Goal: Transaction & Acquisition: Purchase product/service

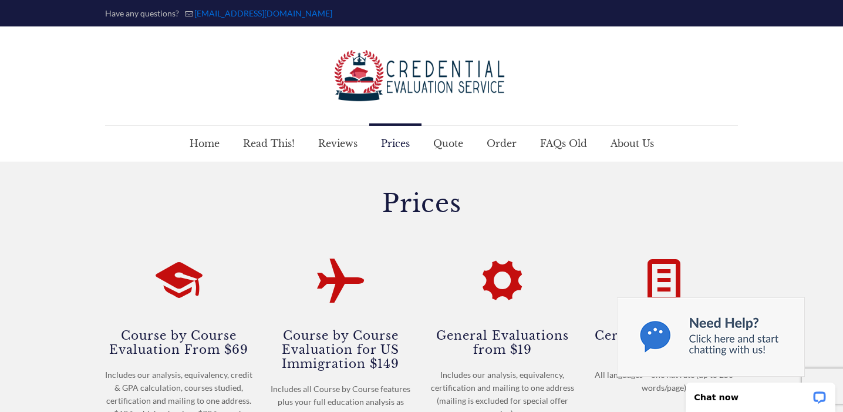
click at [625, 196] on h1 "Prices" at bounding box center [421, 203] width 633 height 25
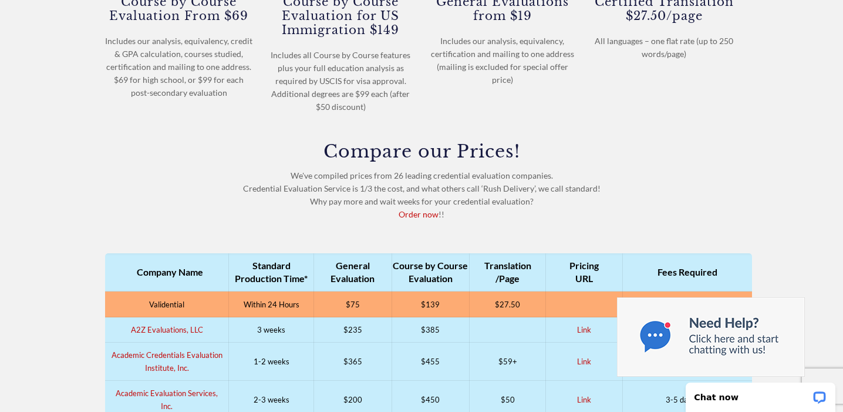
scroll to position [400, 0]
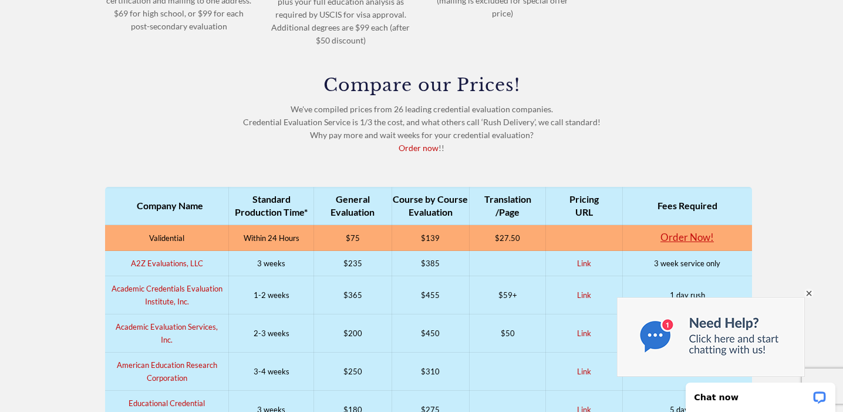
click at [809, 288] on div "×" at bounding box center [808, 292] width 9 height 9
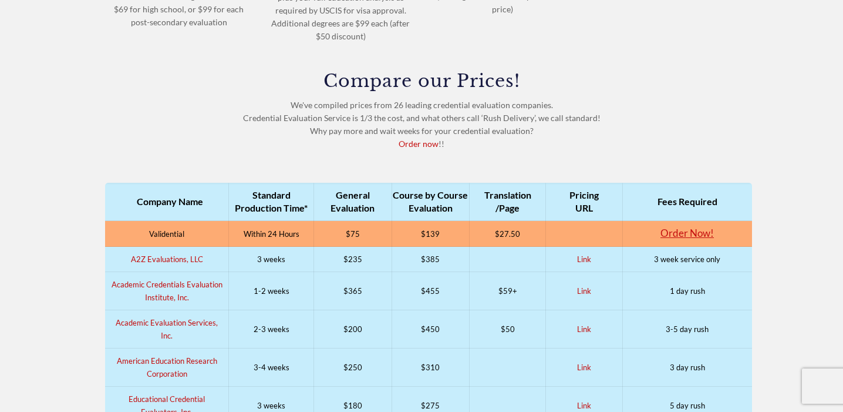
click at [603, 44] on div at bounding box center [421, 4] width 647 height 339
click at [587, 93] on div "Compare our Prices! We've compiled prices from 26 leading credential evaluation…" at bounding box center [421, 111] width 633 height 78
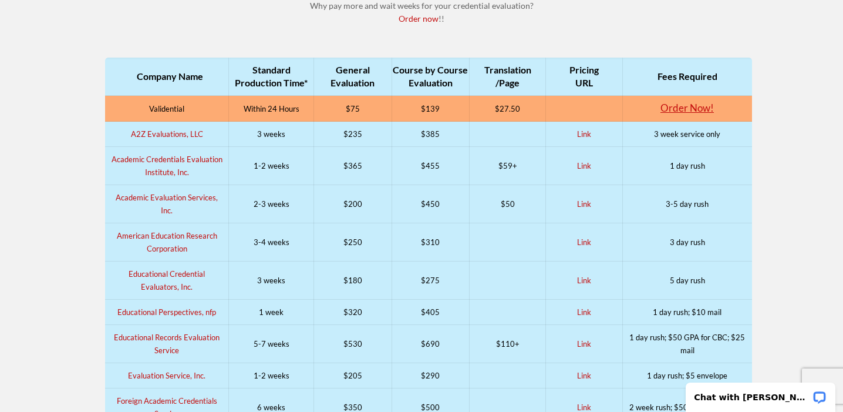
scroll to position [530, 0]
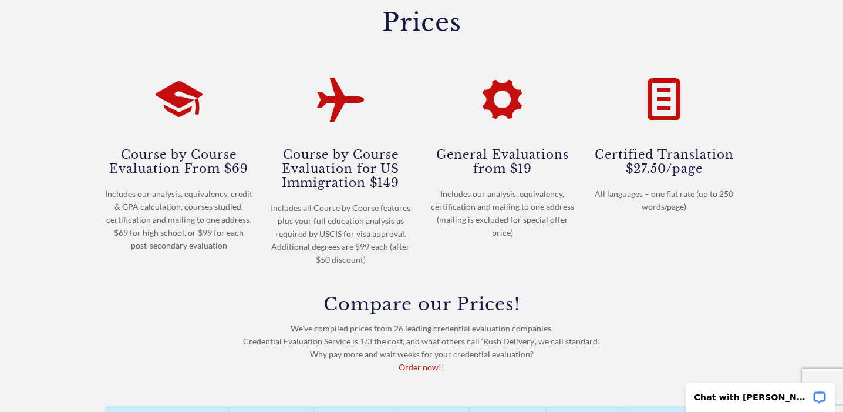
scroll to position [178, 0]
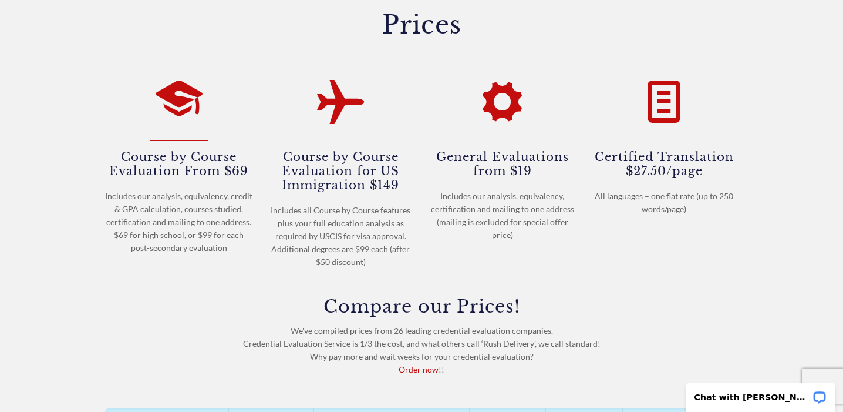
click at [178, 169] on h4 "Course by Course Evaluation From $69" at bounding box center [179, 163] width 148 height 29
click at [188, 90] on icon at bounding box center [179, 97] width 47 height 56
click at [192, 209] on div "Includes our analysis, equivalency, credit & GPA calculation, courses studied, …" at bounding box center [179, 222] width 148 height 65
click at [200, 237] on div "Includes our analysis, equivalency, credit & GPA calculation, courses studied, …" at bounding box center [179, 222] width 148 height 65
drag, startPoint x: 496, startPoint y: 171, endPoint x: 496, endPoint y: 154, distance: 17.0
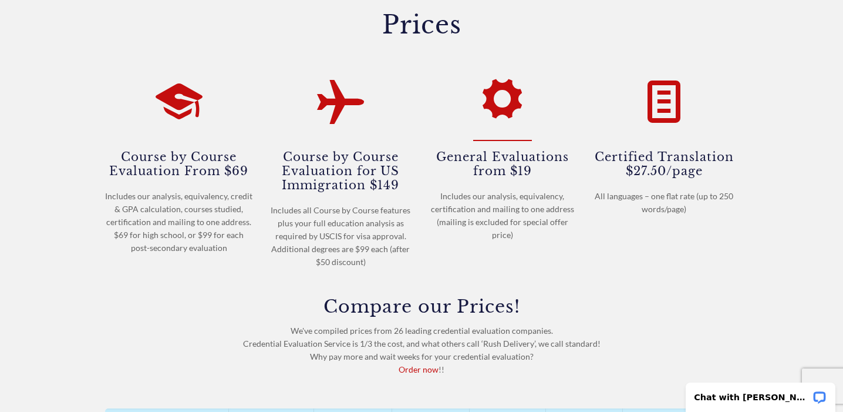
click at [496, 168] on h4 "General Evaluations from $19" at bounding box center [503, 163] width 148 height 29
click at [533, 241] on div "Includes our analysis, equivalency, certification and mailing to one address (m…" at bounding box center [503, 216] width 148 height 52
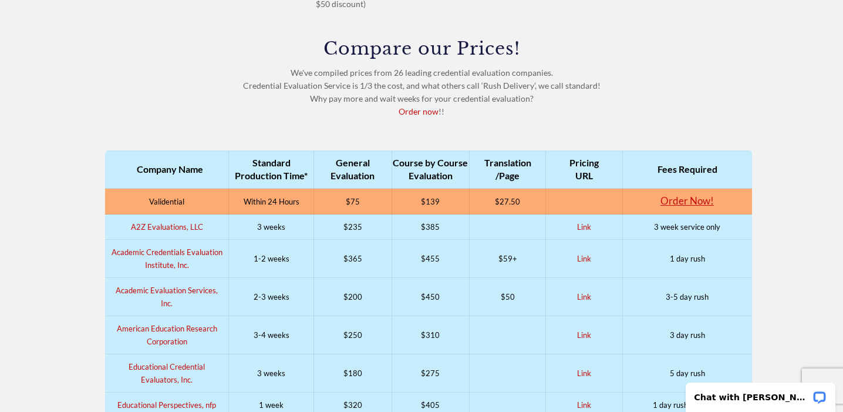
scroll to position [437, 0]
click at [423, 110] on link "Order now" at bounding box center [419, 111] width 40 height 10
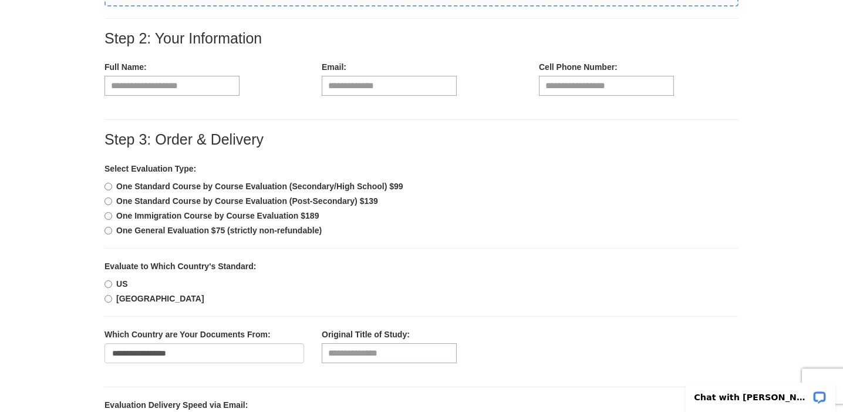
scroll to position [329, 0]
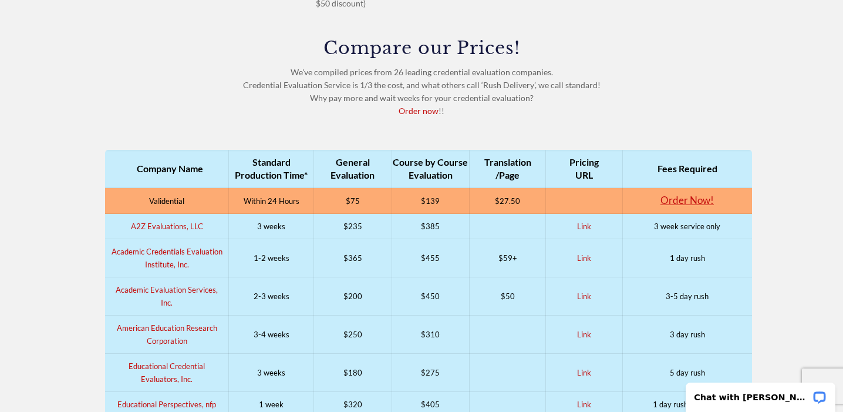
click at [676, 231] on td "3 week service only" at bounding box center [687, 226] width 130 height 25
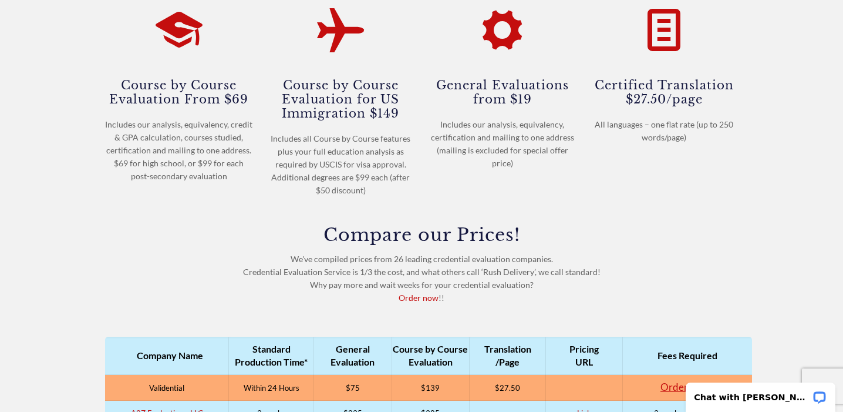
scroll to position [537, 0]
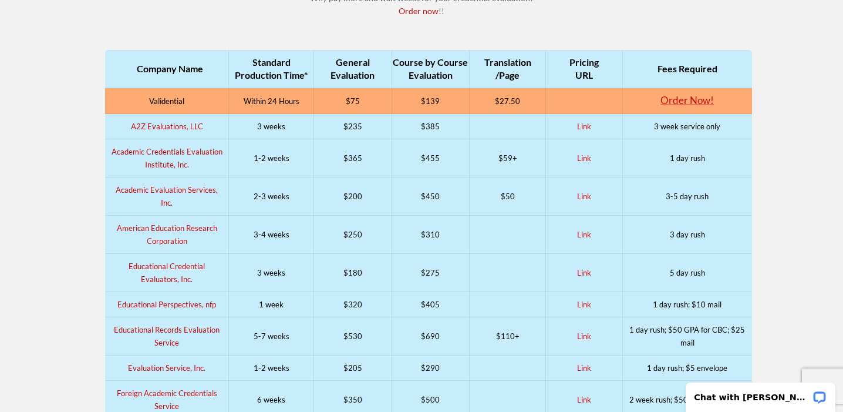
drag, startPoint x: 337, startPoint y: 64, endPoint x: 375, endPoint y: 78, distance: 40.7
click at [375, 78] on th "General Evaluation" at bounding box center [353, 69] width 78 height 38
click at [364, 78] on th "General Evaluation" at bounding box center [353, 69] width 78 height 38
copy th "General Evaluation"
drag, startPoint x: 335, startPoint y: 62, endPoint x: 382, endPoint y: 77, distance: 49.2
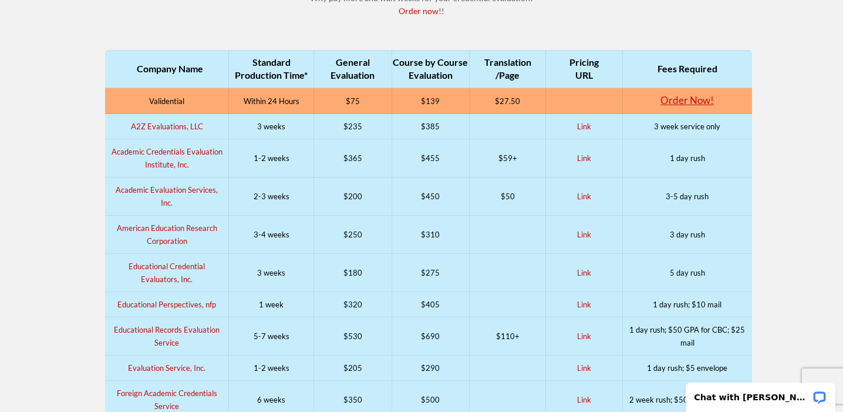
click at [383, 77] on th "General Evaluation" at bounding box center [353, 69] width 78 height 38
click at [677, 103] on link "Order Now!" at bounding box center [687, 100] width 53 height 12
